Goal: Transaction & Acquisition: Obtain resource

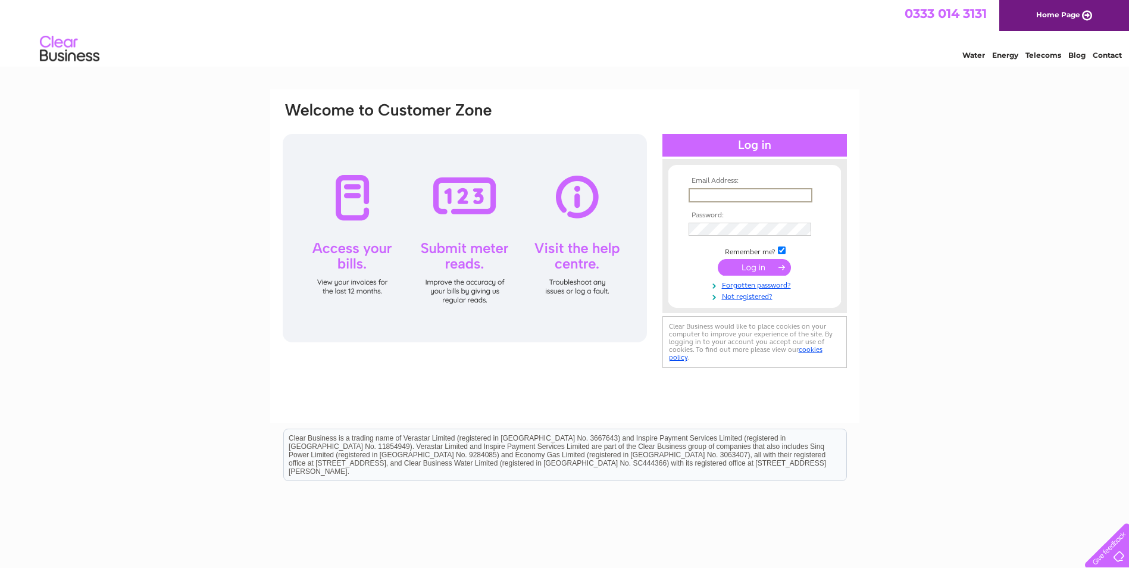
click at [710, 199] on input "text" at bounding box center [751, 195] width 124 height 14
paste input "ckscottishco@aim.com"
type input "ckscottishco@aim.com"
click at [747, 268] on input "submit" at bounding box center [754, 266] width 73 height 17
drag, startPoint x: 643, startPoint y: 185, endPoint x: 552, endPoint y: 180, distance: 91.2
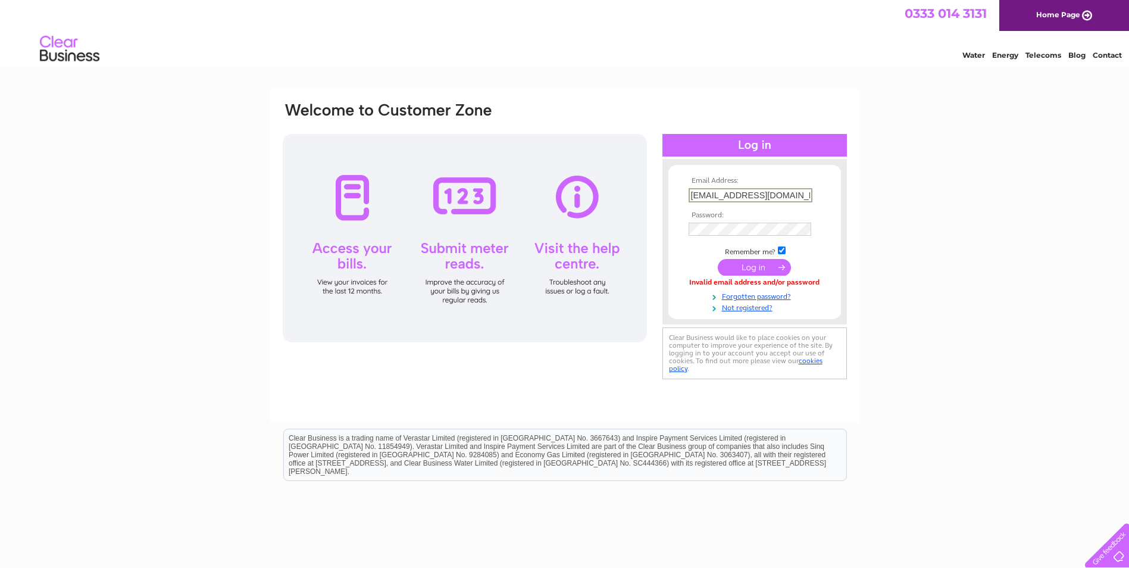
click at [1069, 60] on div "Email Address: [EMAIL_ADDRESS][DOMAIN_NAME] Password:" at bounding box center [1077, 54] width 17 height 12
type input "o"
type input "[PERSON_NAME][EMAIL_ADDRESS][PERSON_NAME][DOMAIN_NAME]"
click at [757, 295] on link "Forgotten password?" at bounding box center [756, 295] width 135 height 11
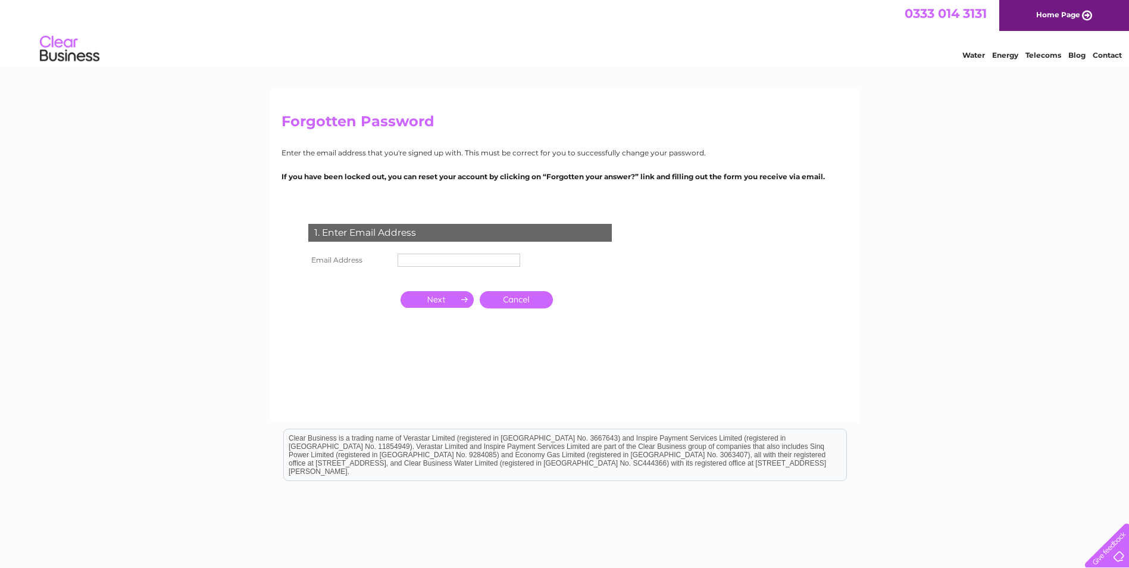
click at [481, 257] on input "text" at bounding box center [459, 260] width 123 height 13
click at [435, 299] on input "button" at bounding box center [437, 300] width 73 height 17
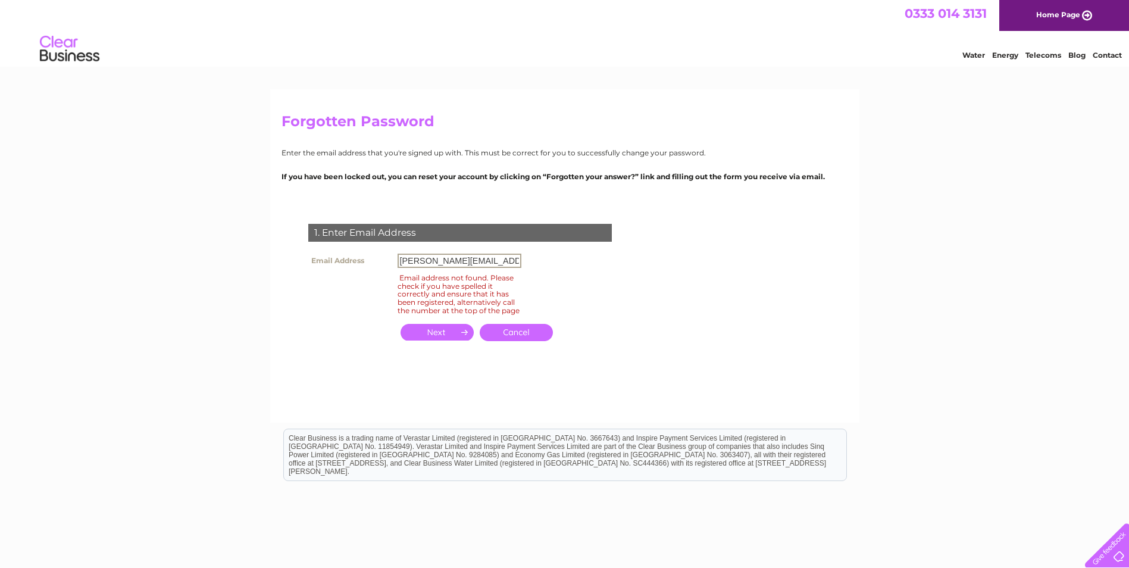
drag, startPoint x: 510, startPoint y: 258, endPoint x: 270, endPoint y: 258, distance: 239.3
click at [270, 258] on div "Forgotten Password Enter the email address that you're signed up with. This mus…" at bounding box center [564, 255] width 589 height 333
type input "office@ckscl.co.uk"
click at [430, 338] on input "button" at bounding box center [437, 332] width 73 height 17
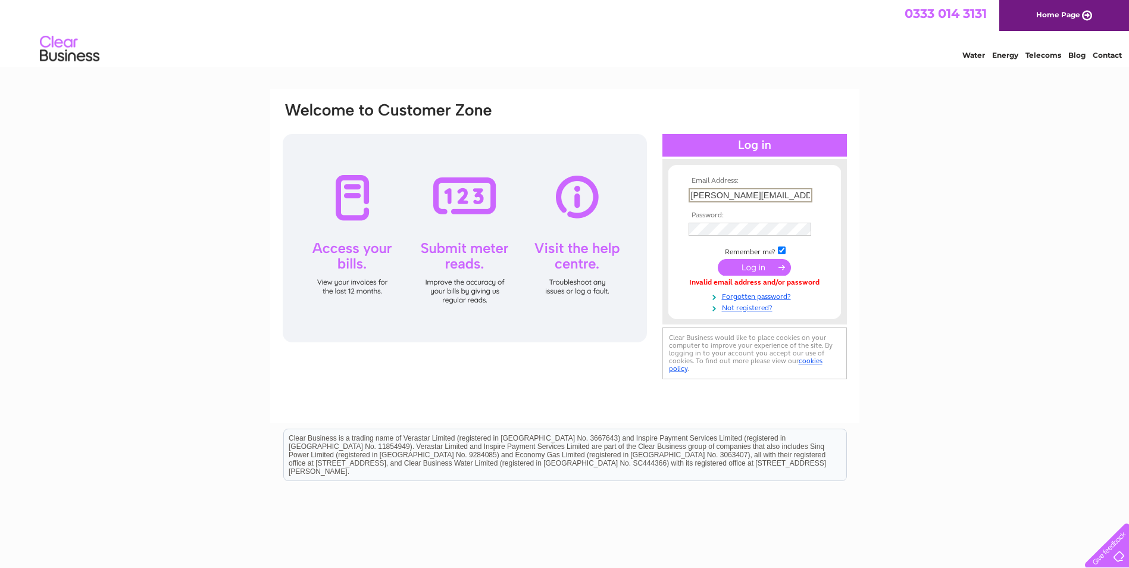
drag, startPoint x: 807, startPoint y: 195, endPoint x: 615, endPoint y: 188, distance: 192.4
click at [1069, 60] on div "Email Address: laura.campbell@ckscl.co.uk Password:" at bounding box center [1077, 54] width 17 height 12
type input "[EMAIL_ADDRESS][DOMAIN_NAME]"
click at [745, 260] on input "submit" at bounding box center [754, 267] width 73 height 17
click at [745, 264] on input "submit" at bounding box center [754, 266] width 73 height 17
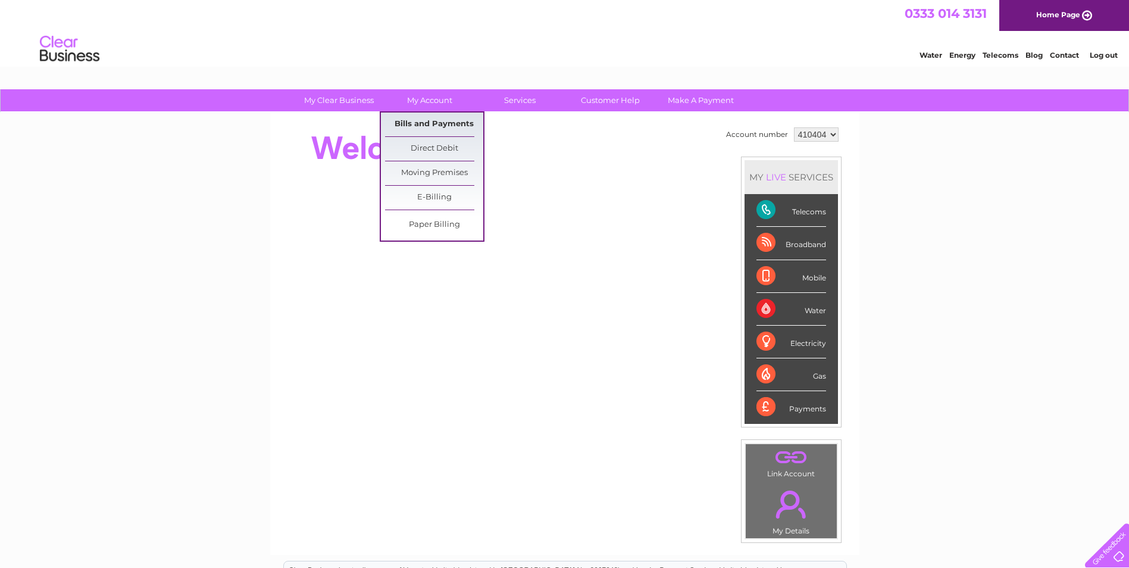
click at [420, 119] on link "Bills and Payments" at bounding box center [434, 125] width 98 height 24
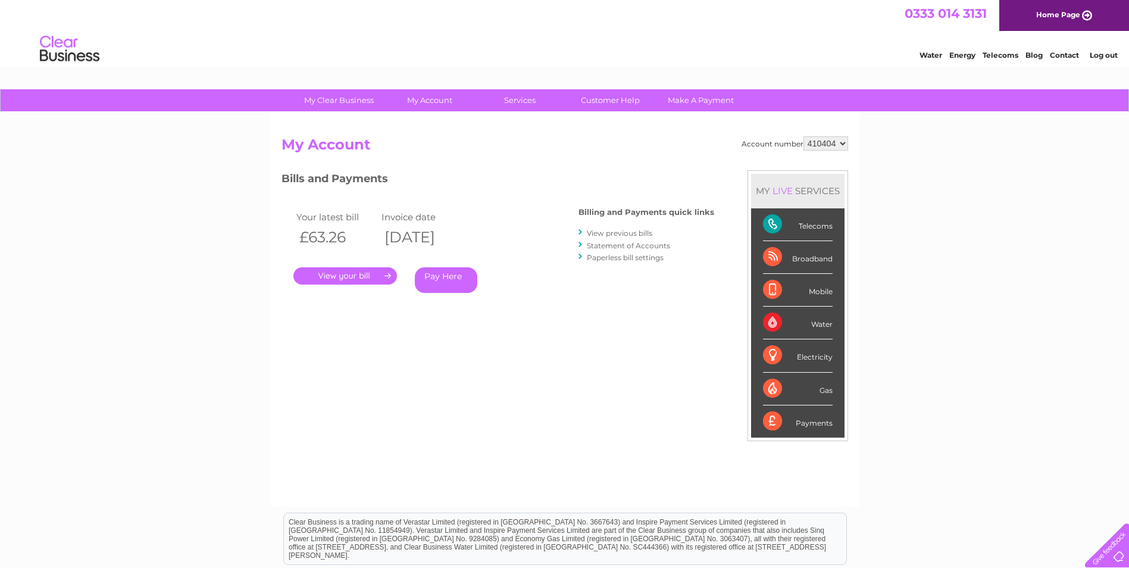
click at [355, 276] on link "." at bounding box center [345, 275] width 104 height 17
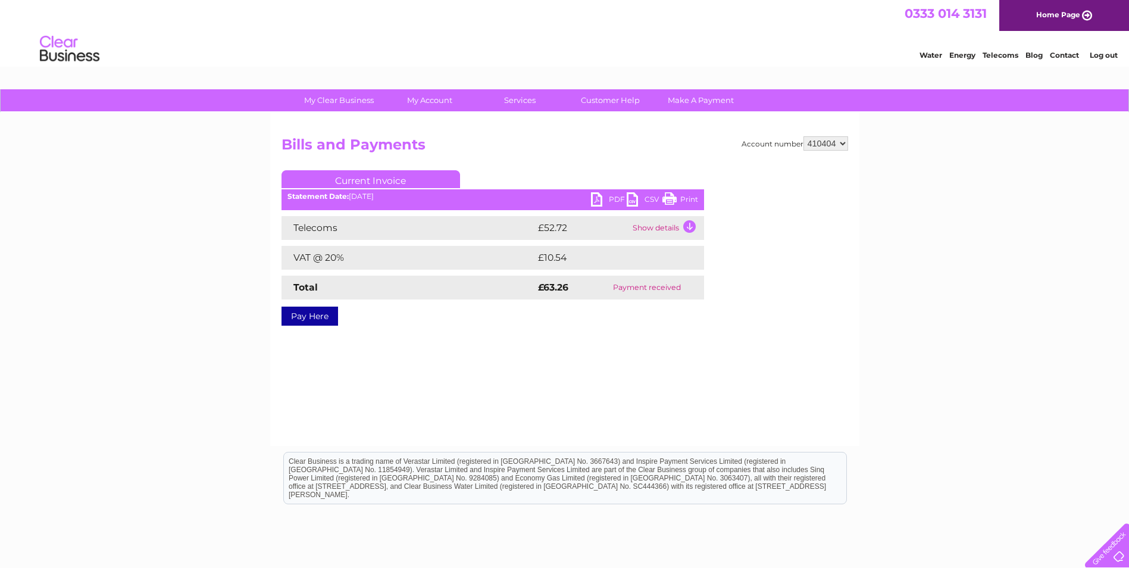
click at [595, 199] on link "PDF" at bounding box center [609, 200] width 36 height 17
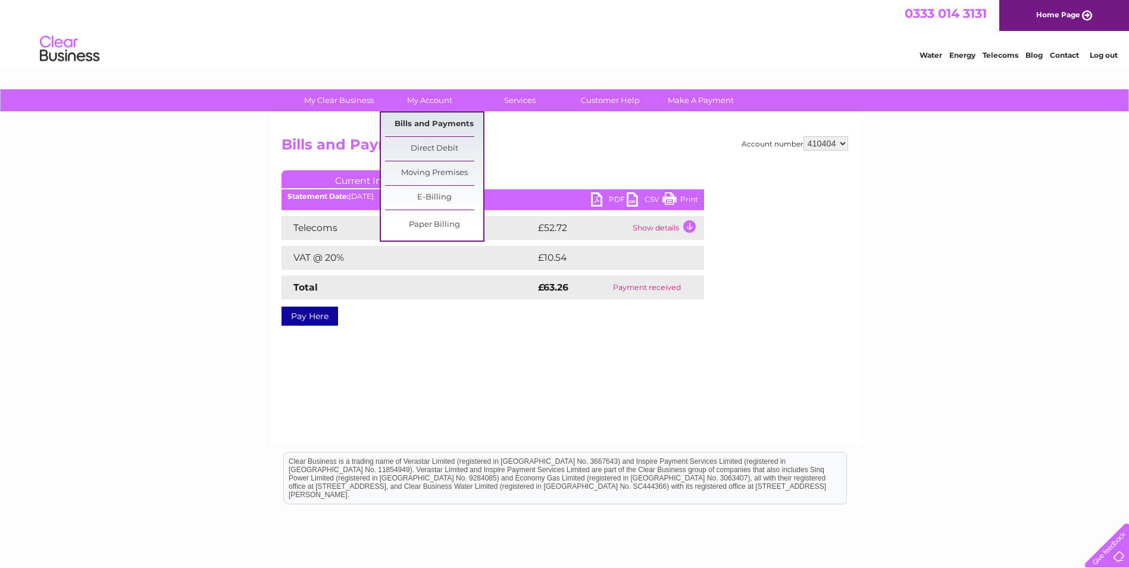
click at [435, 128] on link "Bills and Payments" at bounding box center [434, 125] width 98 height 24
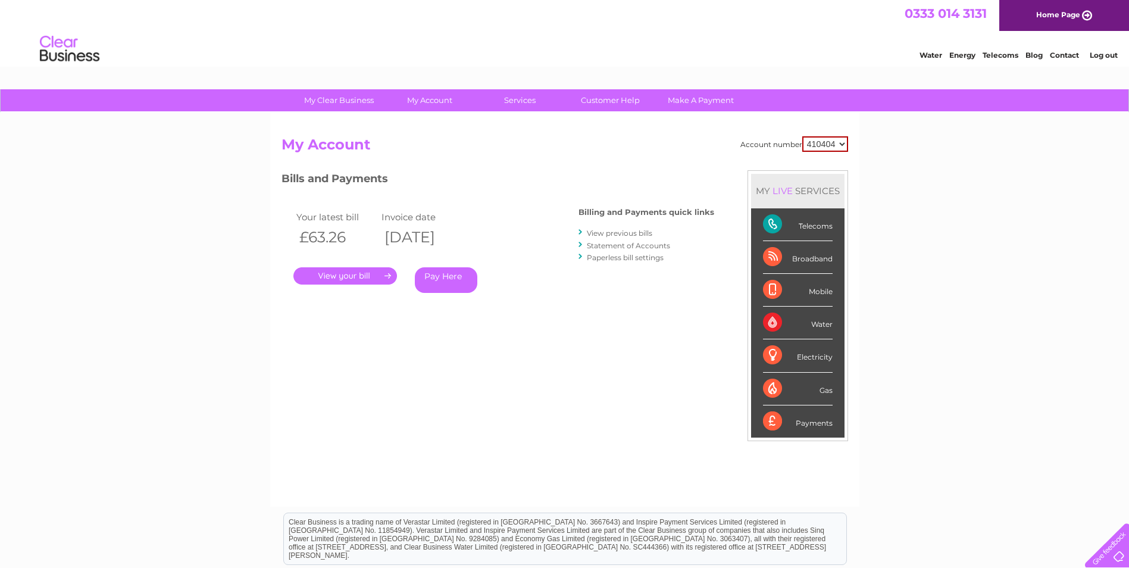
click at [617, 234] on link "View previous bills" at bounding box center [619, 233] width 65 height 9
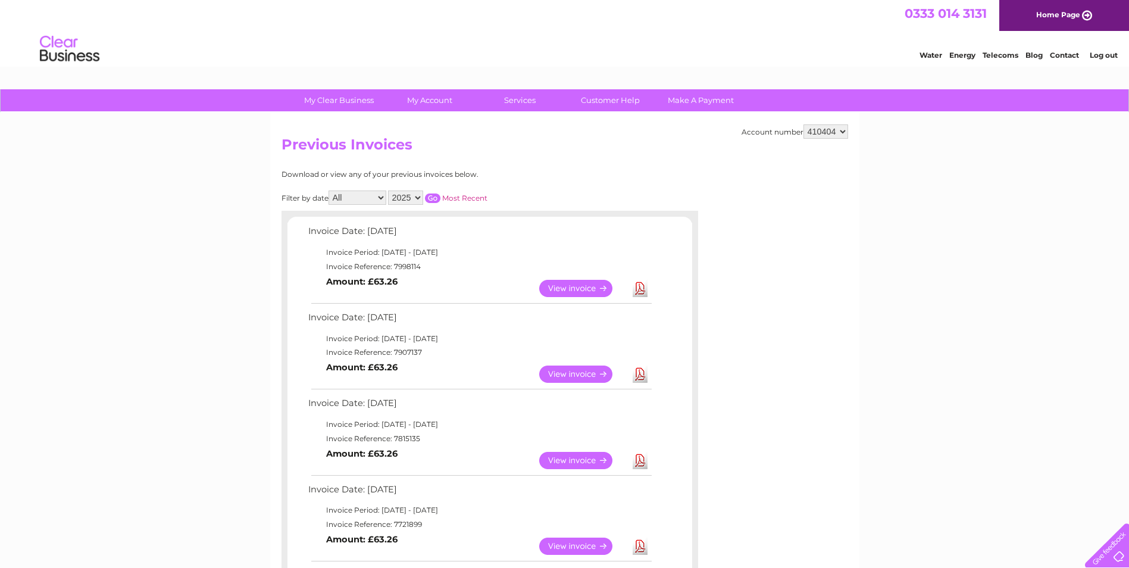
click at [577, 370] on link "View" at bounding box center [583, 374] width 88 height 17
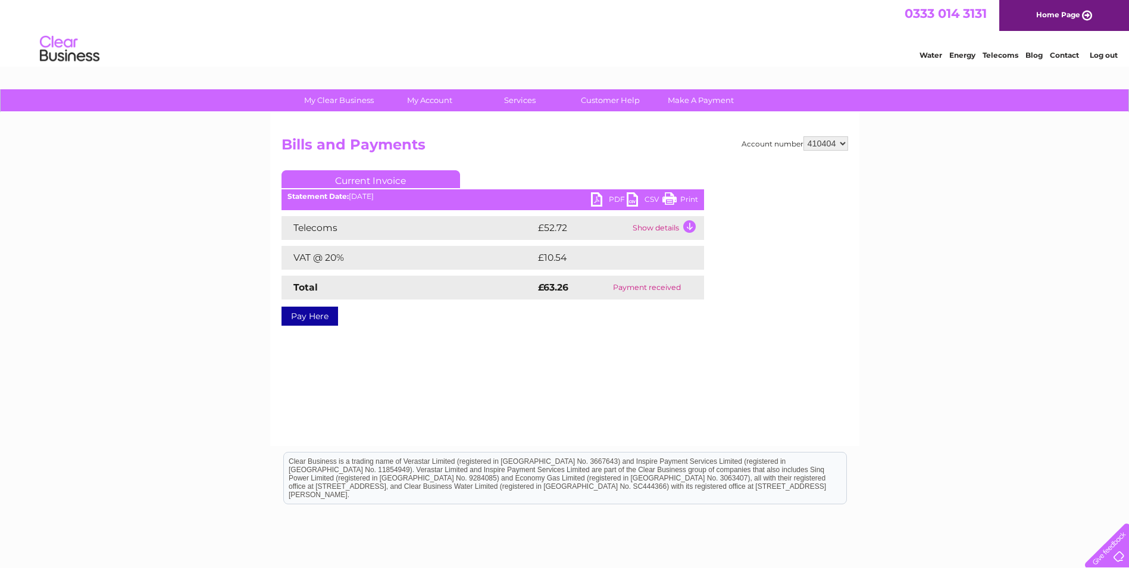
click at [601, 199] on link "PDF" at bounding box center [609, 200] width 36 height 17
